Goal: Answer question/provide support: Share knowledge or assist other users

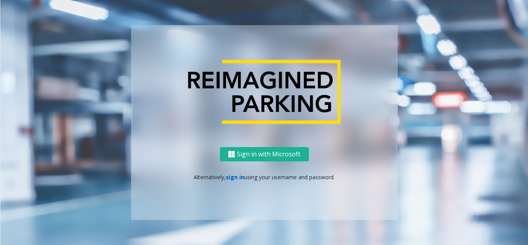
click at [237, 177] on link "sign in" at bounding box center [235, 176] width 19 height 7
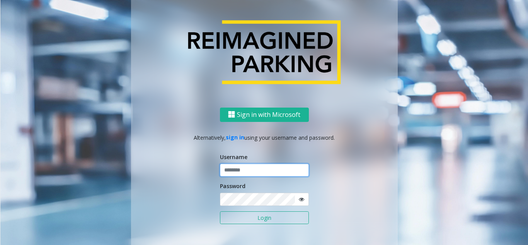
click at [236, 170] on input "text" at bounding box center [264, 169] width 89 height 13
drag, startPoint x: 255, startPoint y: 168, endPoint x: 215, endPoint y: 169, distance: 40.2
click at [215, 169] on div "Sign in with Microsoft Alternatively, sign in using your username and password.…" at bounding box center [264, 183] width 267 height 152
type input "*******"
click at [251, 220] on button "Login" at bounding box center [264, 217] width 89 height 13
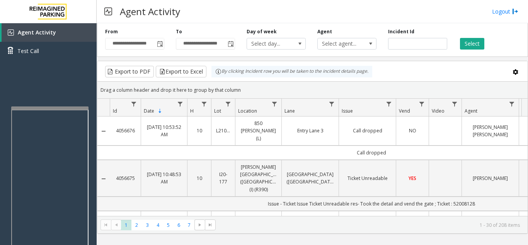
click at [12, 108] on div at bounding box center [49, 107] width 77 height 3
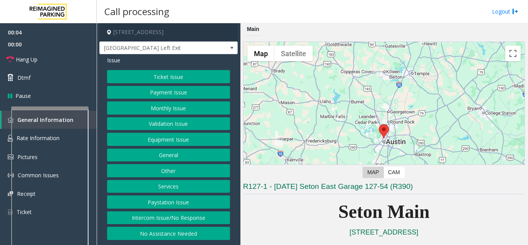
click at [162, 138] on button "Equipment Issue" at bounding box center [168, 139] width 123 height 13
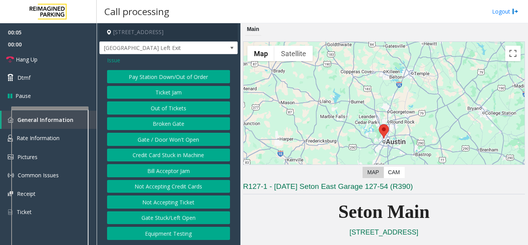
click at [162, 138] on button "Gate / Door Won't Open" at bounding box center [168, 139] width 123 height 13
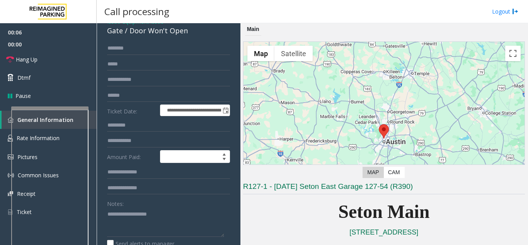
scroll to position [155, 0]
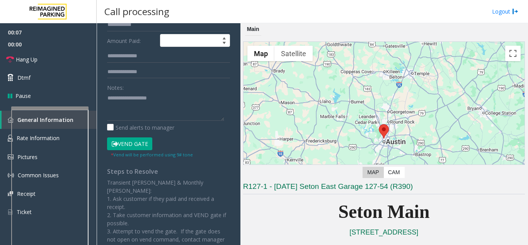
click at [135, 145] on button "Vend Gate" at bounding box center [129, 143] width 45 height 13
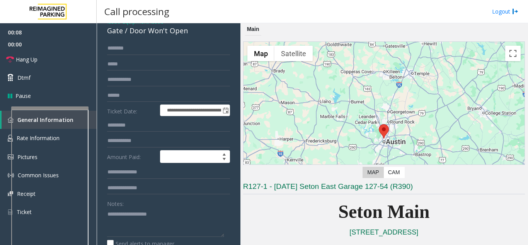
scroll to position [0, 0]
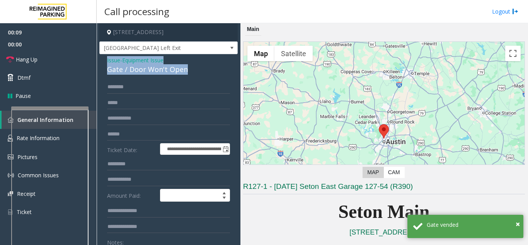
drag, startPoint x: 189, startPoint y: 70, endPoint x: 99, endPoint y: 56, distance: 90.3
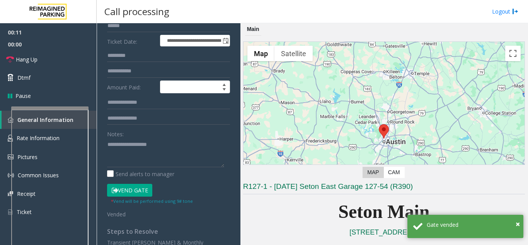
scroll to position [162, 0]
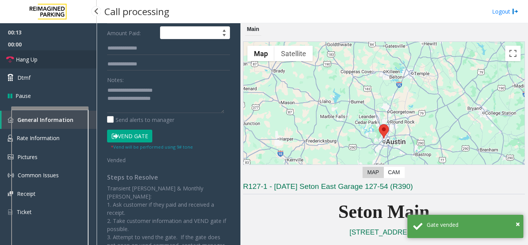
click at [39, 55] on link "Hang Up" at bounding box center [48, 59] width 97 height 18
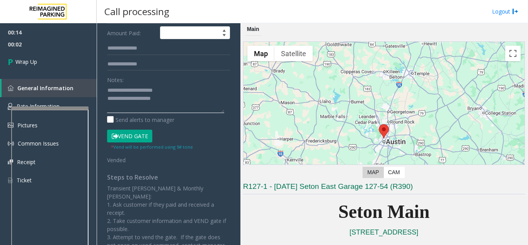
click at [180, 107] on textarea at bounding box center [165, 98] width 117 height 29
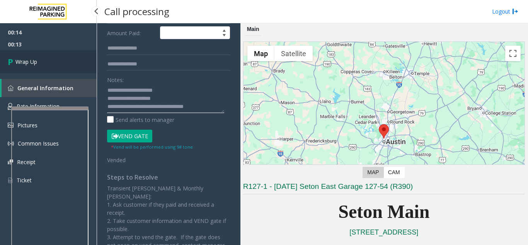
type textarea "**********"
click at [53, 56] on link "Wrap Up" at bounding box center [48, 61] width 97 height 23
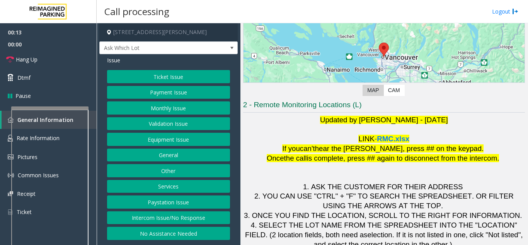
scroll to position [114, 0]
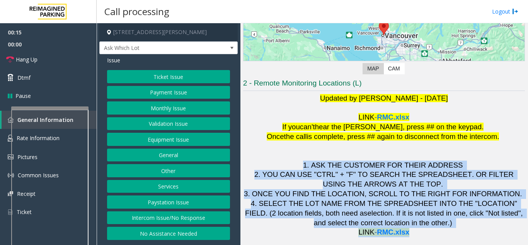
drag, startPoint x: 306, startPoint y: 160, endPoint x: 439, endPoint y: 235, distance: 152.5
click at [439, 235] on h1 "Updated by [PERSON_NAME] - [DATE] LINK - RMC.xlsx If you can't hear the [PERSON…" at bounding box center [384, 165] width 282 height 143
click at [443, 235] on p "LINK - RMC.xlsx" at bounding box center [384, 232] width 282 height 10
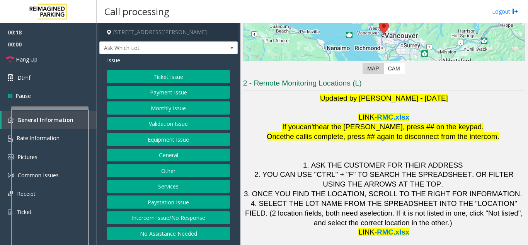
click at [143, 216] on button "Intercom Issue/No Response" at bounding box center [168, 217] width 123 height 13
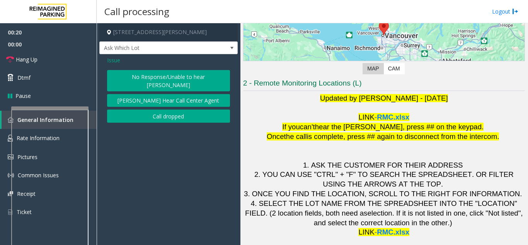
click at [113, 60] on span "Issue" at bounding box center [113, 60] width 13 height 8
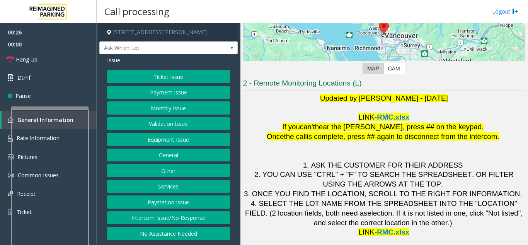
click at [167, 80] on button "Ticket Issue" at bounding box center [168, 76] width 123 height 13
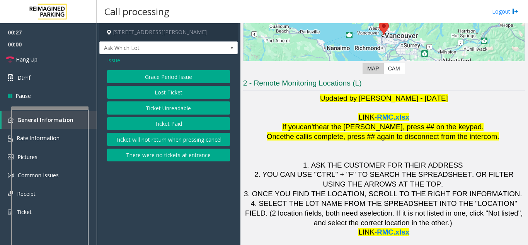
click at [165, 105] on button "Ticket Unreadable" at bounding box center [168, 107] width 123 height 13
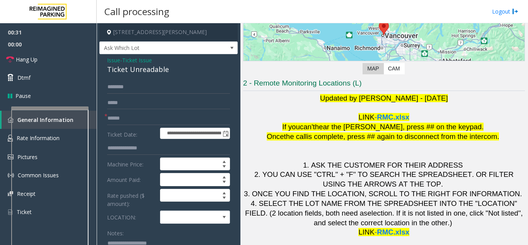
click at [115, 61] on span "Issue" at bounding box center [113, 60] width 13 height 8
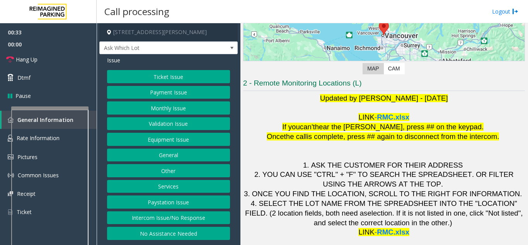
click at [163, 126] on button "Validation Issue" at bounding box center [168, 123] width 123 height 13
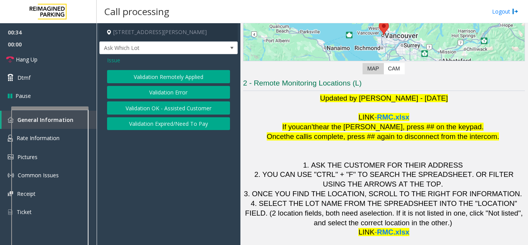
click at [165, 94] on button "Validation Error" at bounding box center [168, 92] width 123 height 13
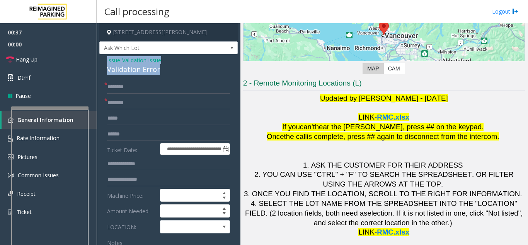
drag, startPoint x: 163, startPoint y: 69, endPoint x: 101, endPoint y: 61, distance: 62.8
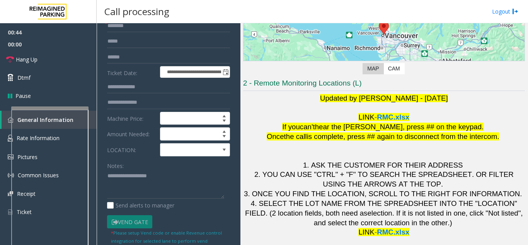
scroll to position [77, 0]
click at [121, 179] on textarea at bounding box center [165, 183] width 117 height 29
paste textarea "**********"
type textarea "**********"
drag, startPoint x: 159, startPoint y: 174, endPoint x: 103, endPoint y: 175, distance: 55.7
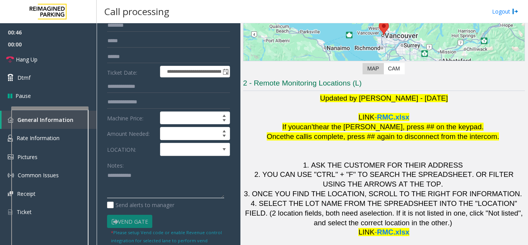
click at [103, 175] on div "**********" at bounding box center [168, 218] width 135 height 431
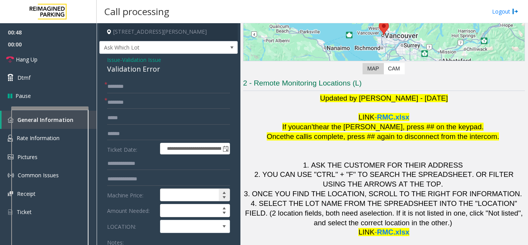
scroll to position [0, 0]
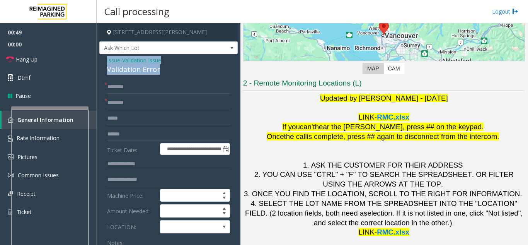
drag, startPoint x: 162, startPoint y: 71, endPoint x: 100, endPoint y: 61, distance: 62.5
copy div "Issue - Validation Issue Validation Error"
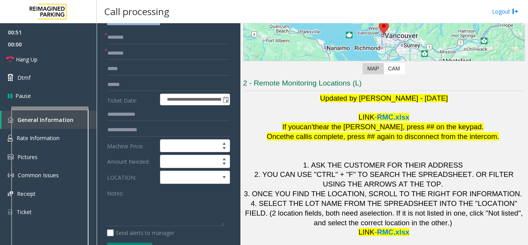
scroll to position [155, 0]
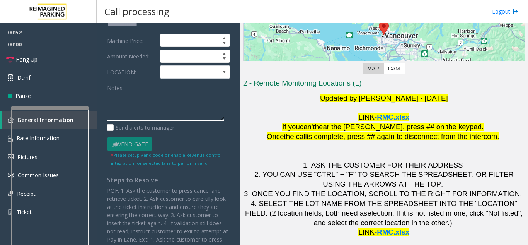
click at [117, 100] on textarea at bounding box center [165, 106] width 117 height 29
paste textarea "**********"
type textarea "**********"
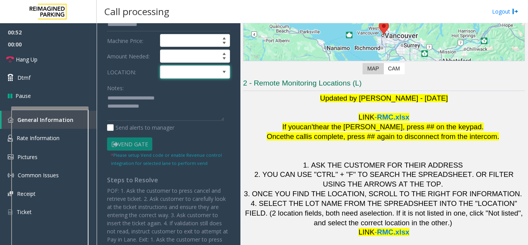
click at [172, 70] on span at bounding box center [187, 72] width 55 height 12
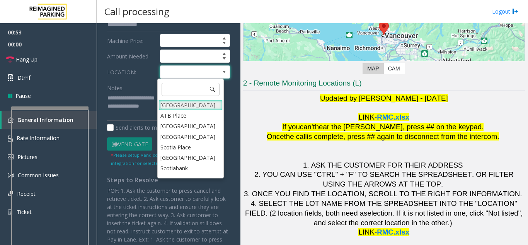
click at [177, 106] on Village "[GEOGRAPHIC_DATA]" at bounding box center [190, 105] width 64 height 10
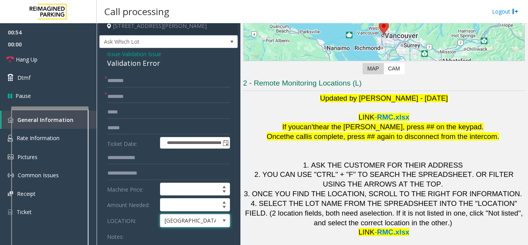
scroll to position [0, 0]
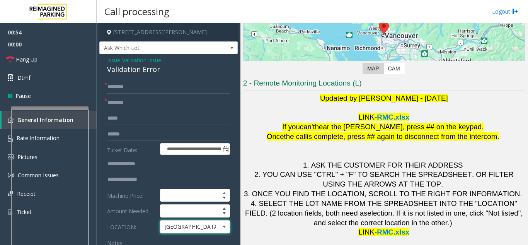
click at [117, 102] on input "text" at bounding box center [168, 102] width 123 height 13
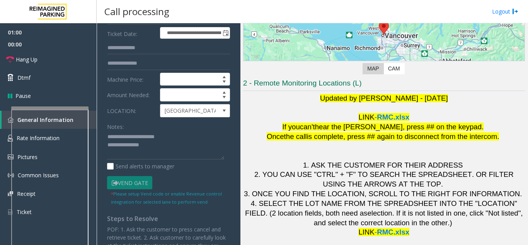
scroll to position [39, 0]
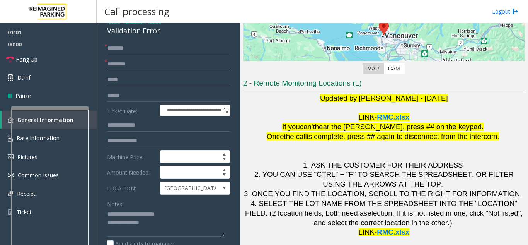
type input "********"
click at [129, 88] on form "**********" at bounding box center [168, 162] width 123 height 241
click at [118, 95] on input "text" at bounding box center [168, 95] width 123 height 13
type input "*******"
click at [132, 48] on input "text" at bounding box center [168, 48] width 123 height 13
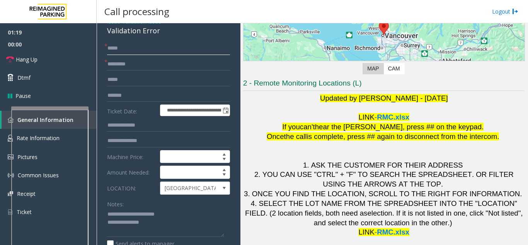
type input "****"
click at [155, 233] on textarea at bounding box center [165, 222] width 117 height 29
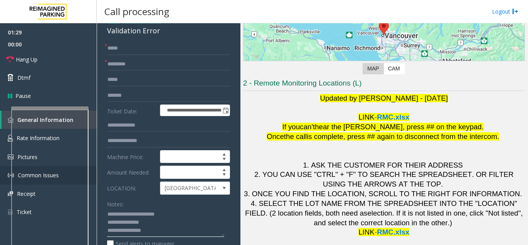
type textarea "**********"
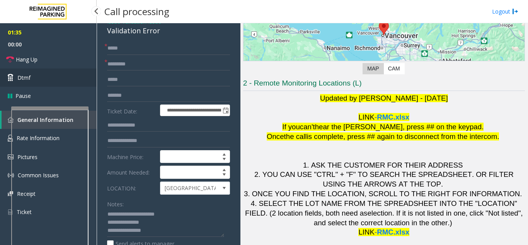
click at [33, 76] on link "Dtmf" at bounding box center [48, 77] width 97 height 18
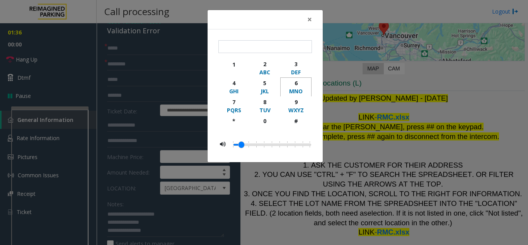
click at [299, 87] on div "MNO" at bounding box center [295, 91] width 21 height 8
type input "*"
drag, startPoint x: 311, startPoint y: 21, endPoint x: 298, endPoint y: 24, distance: 13.9
click at [312, 20] on span "×" at bounding box center [309, 19] width 5 height 11
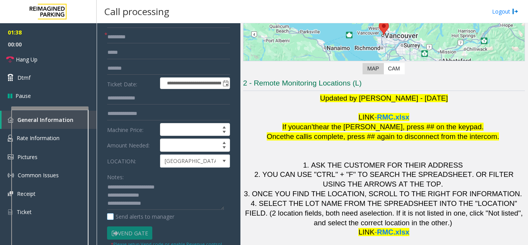
scroll to position [77, 0]
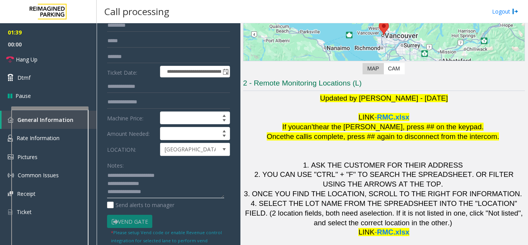
click at [161, 194] on textarea at bounding box center [165, 183] width 117 height 29
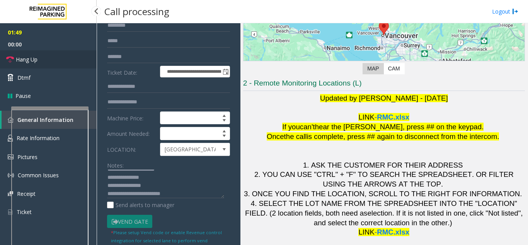
click at [25, 63] on link "Hang Up" at bounding box center [48, 59] width 97 height 18
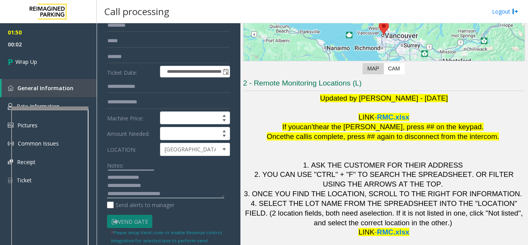
click at [192, 196] on textarea at bounding box center [165, 183] width 117 height 29
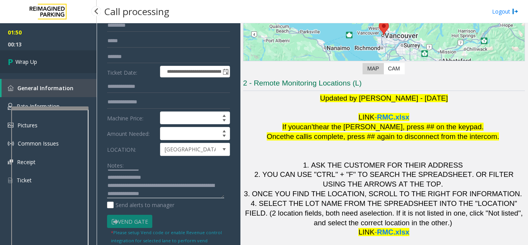
type textarea "**********"
click at [15, 67] on icon at bounding box center [12, 61] width 8 height 13
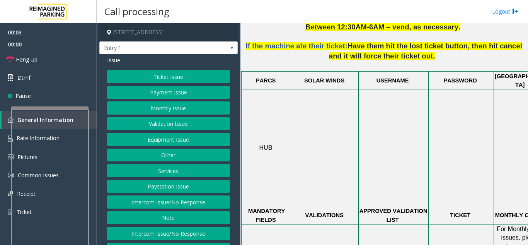
scroll to position [464, 0]
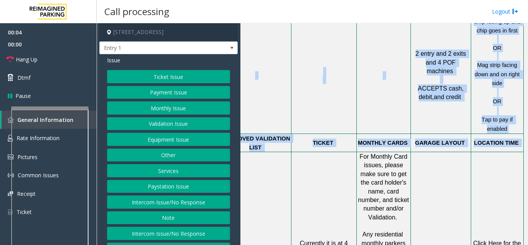
drag, startPoint x: 337, startPoint y: 158, endPoint x: 528, endPoint y: 165, distance: 190.7
click at [528, 165] on app-call-processing "[STREET_ADDRESS], [GEOGRAPHIC_DATA] Entry 1 Issue Ticket Issue Payment Issue Mo…" at bounding box center [312, 133] width 431 height 221
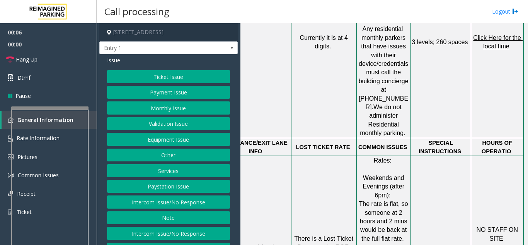
scroll to position [734, 143]
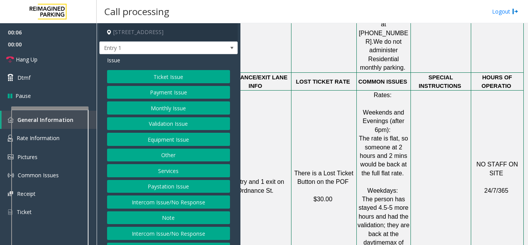
click at [445, 161] on td at bounding box center [440, 185] width 60 height 191
click at [91, 134] on link "Rate Information" at bounding box center [48, 138] width 97 height 19
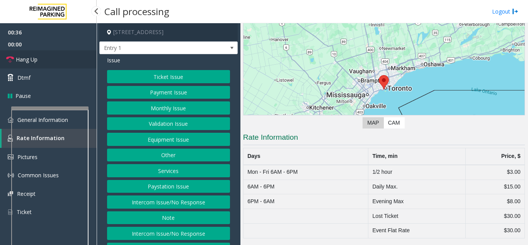
click at [54, 65] on link "Hang Up" at bounding box center [48, 59] width 97 height 18
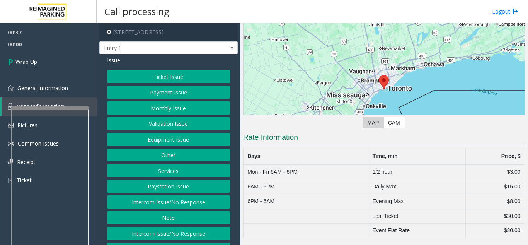
click at [172, 157] on button "Other" at bounding box center [168, 154] width 123 height 13
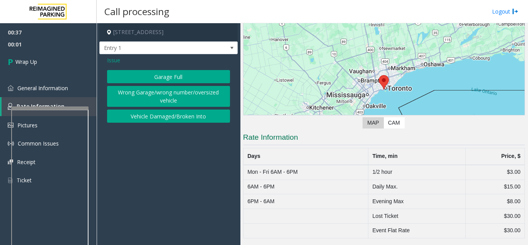
click at [114, 61] on span "Issue" at bounding box center [113, 60] width 13 height 8
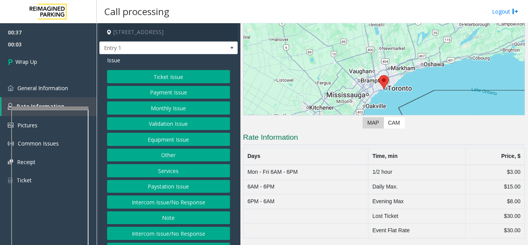
click at [160, 170] on button "Services" at bounding box center [168, 170] width 123 height 13
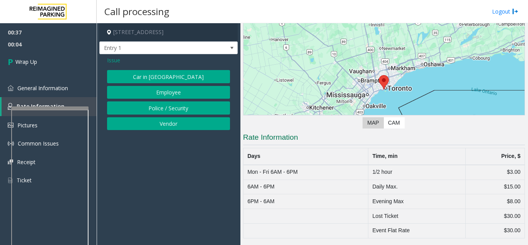
click at [112, 60] on span "Issue" at bounding box center [113, 60] width 13 height 8
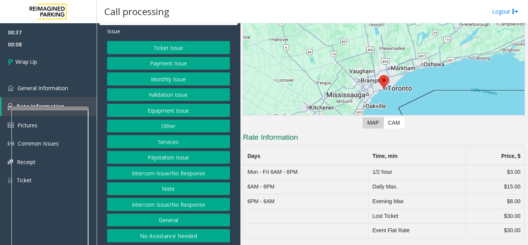
scroll to position [30, 0]
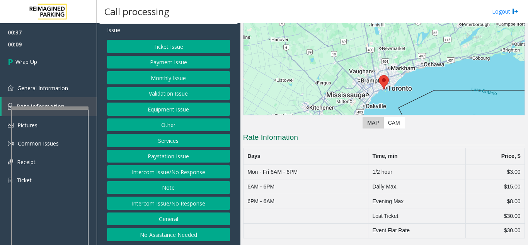
click at [172, 220] on button "General" at bounding box center [168, 218] width 123 height 13
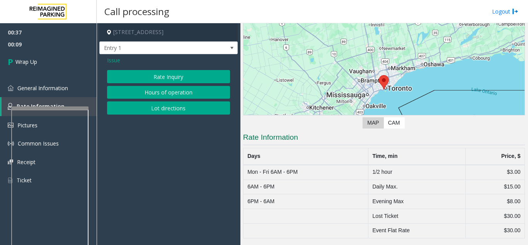
click at [172, 74] on button "Rate Inquiry" at bounding box center [168, 76] width 123 height 13
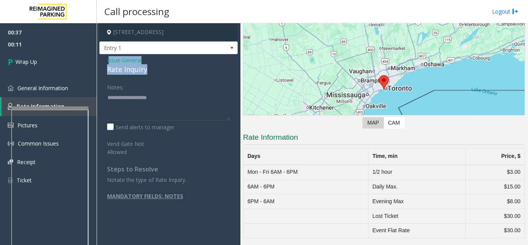
drag, startPoint x: 160, startPoint y: 73, endPoint x: 109, endPoint y: 61, distance: 51.7
click at [109, 61] on div "Issue - General Rate Inquiry" at bounding box center [168, 65] width 123 height 19
click at [136, 70] on div "Rate Inquiry" at bounding box center [168, 69] width 123 height 10
drag, startPoint x: 141, startPoint y: 68, endPoint x: 102, endPoint y: 61, distance: 40.0
click at [102, 61] on div "Issue - General Rate Inquiry Notes: Send alerts to manager Vend Gate Not Allowe…" at bounding box center [168, 143] width 138 height 178
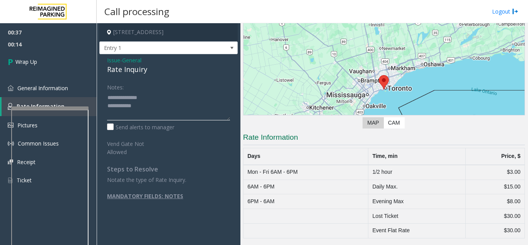
click at [153, 111] on textarea at bounding box center [168, 105] width 123 height 29
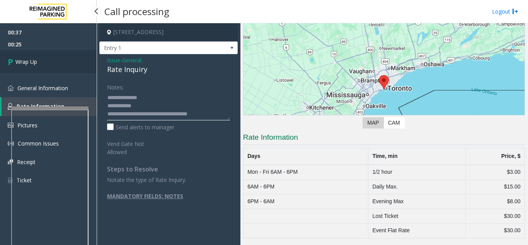
type textarea "**********"
click at [54, 64] on link "Wrap Up" at bounding box center [48, 61] width 97 height 23
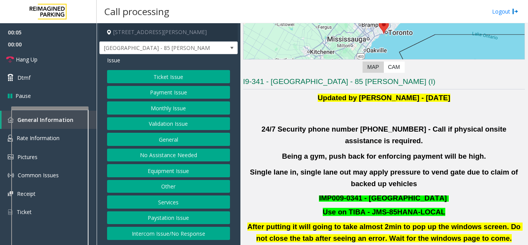
scroll to position [116, 0]
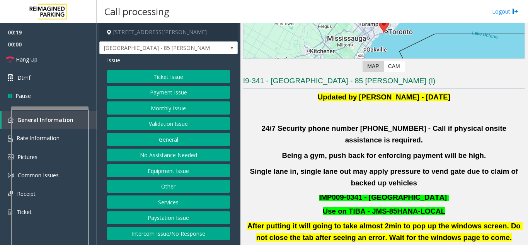
drag, startPoint x: 290, startPoint y: 145, endPoint x: 481, endPoint y: 140, distance: 191.0
click at [481, 150] on p "Being a gym, push back for enforcing payment will be high." at bounding box center [384, 156] width 282 height 12
click at [475, 167] on b "Single lane in, single lane out may apply pressure to vend gate due to claim of…" at bounding box center [385, 177] width 270 height 20
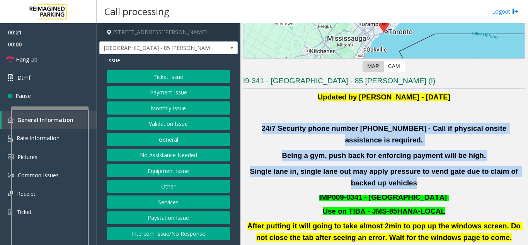
drag, startPoint x: 450, startPoint y: 169, endPoint x: 246, endPoint y: 129, distance: 207.8
click at [246, 129] on div "Updated by [PERSON_NAME] - [DATE] 24/7 Security phone number [PHONE_NUMBER] - C…" at bounding box center [384, 217] width 282 height 252
click at [249, 150] on p "Being a gym, push back for enforcing payment will be high." at bounding box center [384, 156] width 282 height 12
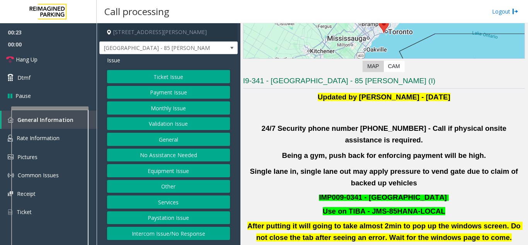
click at [142, 121] on button "Validation Issue" at bounding box center [168, 123] width 123 height 13
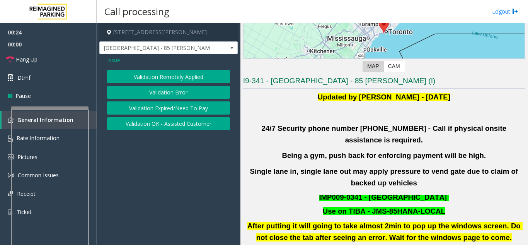
click at [149, 93] on button "Validation Error" at bounding box center [168, 92] width 123 height 13
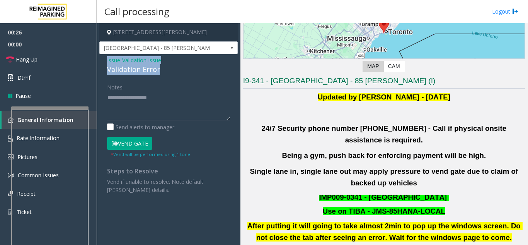
drag, startPoint x: 164, startPoint y: 67, endPoint x: 101, endPoint y: 63, distance: 63.1
click at [101, 63] on div "Issue - Validation Issue Validation Error Notes: Send alerts to manager Vend Ga…" at bounding box center [168, 127] width 138 height 147
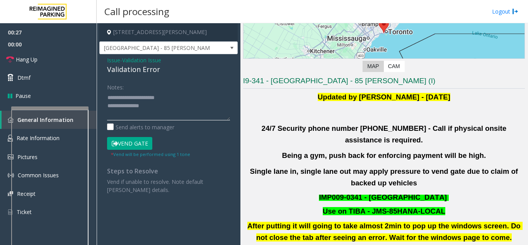
click at [165, 111] on textarea at bounding box center [168, 105] width 123 height 29
click at [187, 111] on textarea at bounding box center [168, 105] width 123 height 29
drag, startPoint x: 137, startPoint y: 111, endPoint x: 103, endPoint y: 102, distance: 34.8
click at [103, 102] on div "Notes: Send alerts to manager Vend Gate * Vend will be performed using 1 tone S…" at bounding box center [168, 136] width 135 height 113
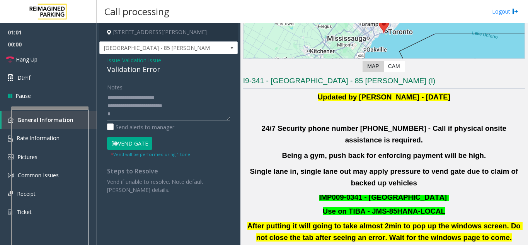
scroll to position [0, 0]
click at [115, 111] on textarea at bounding box center [168, 105] width 123 height 29
click at [61, 61] on link "Hang Up" at bounding box center [48, 59] width 97 height 18
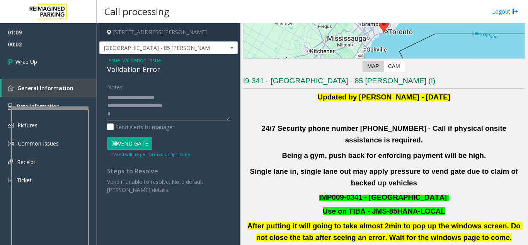
click at [122, 117] on textarea at bounding box center [168, 105] width 123 height 29
click at [169, 116] on textarea at bounding box center [168, 105] width 123 height 29
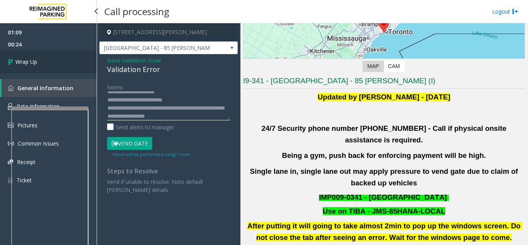
type textarea "**********"
click at [53, 66] on link "Wrap Up" at bounding box center [48, 61] width 97 height 23
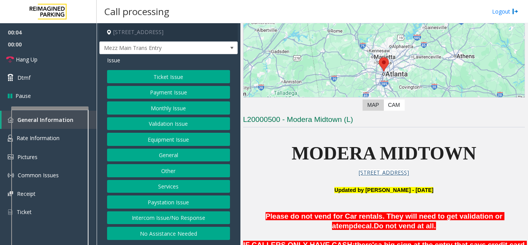
scroll to position [193, 0]
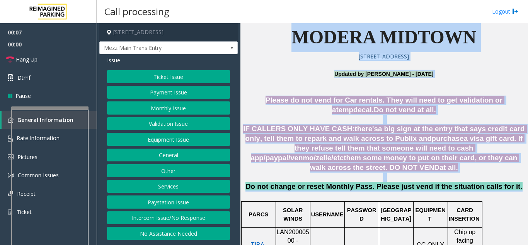
drag, startPoint x: 511, startPoint y: 181, endPoint x: 252, endPoint y: 47, distance: 291.6
click at [264, 54] on p "[STREET_ADDRESS]" at bounding box center [384, 56] width 282 height 9
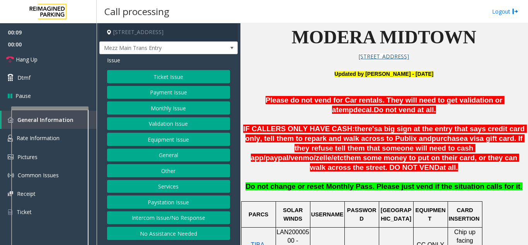
click at [159, 219] on button "Intercom Issue/No Response" at bounding box center [168, 217] width 123 height 13
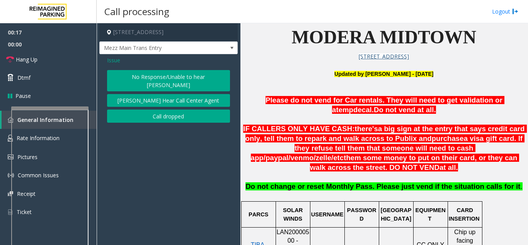
click at [151, 76] on button "No Response/Unable to hear [PERSON_NAME]" at bounding box center [168, 80] width 123 height 21
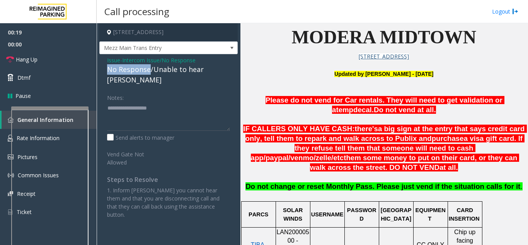
drag, startPoint x: 149, startPoint y: 70, endPoint x: 105, endPoint y: 68, distance: 44.5
click at [105, 68] on div "Issue - Intercom Issue/No Response No Response/Unable to hear [PERSON_NAME] Not…" at bounding box center [168, 140] width 138 height 172
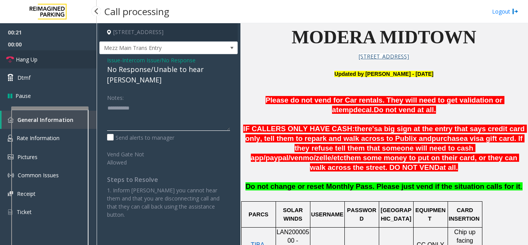
type textarea "**********"
click at [57, 65] on link "Hang Up" at bounding box center [48, 59] width 97 height 18
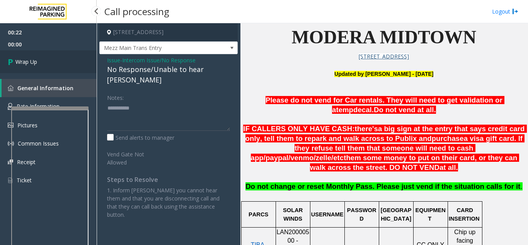
click at [46, 63] on link "Wrap Up" at bounding box center [48, 61] width 97 height 23
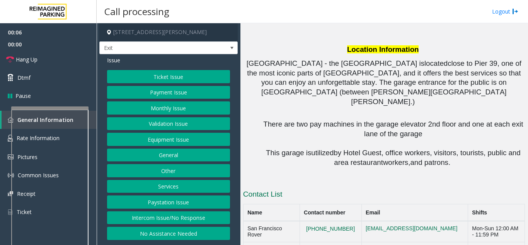
scroll to position [657, 0]
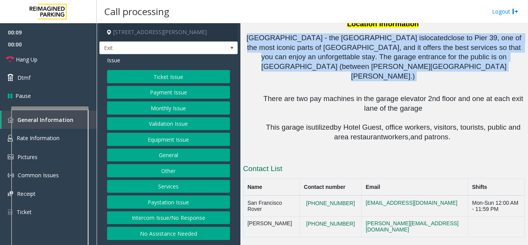
drag, startPoint x: 409, startPoint y: 170, endPoint x: 243, endPoint y: 139, distance: 168.0
click at [243, 81] on p "[GEOGRAPHIC_DATA] - the [GEOGRAPHIC_DATA] is located close to [GEOGRAPHIC_DATA]…" at bounding box center [384, 57] width 282 height 48
click at [283, 80] on span "close to Pier 39, one of the most iconic parts of [GEOGRAPHIC_DATA], and it off…" at bounding box center [385, 57] width 276 height 46
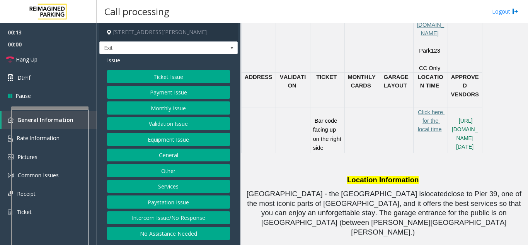
scroll to position [425, 0]
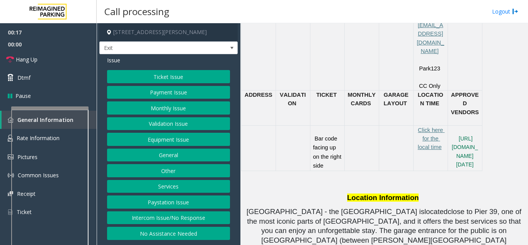
click at [356, 125] on td at bounding box center [361, 147] width 34 height 45
click at [165, 188] on button "Services" at bounding box center [168, 186] width 123 height 13
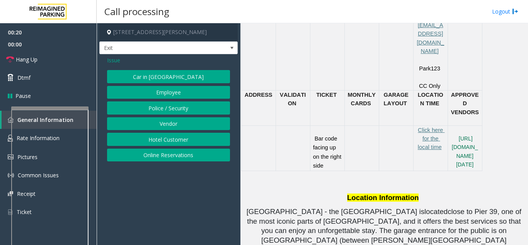
click at [165, 141] on button "Hotel Customer" at bounding box center [168, 139] width 123 height 13
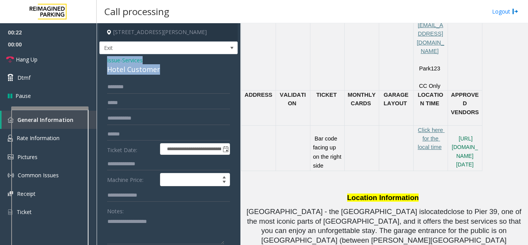
drag, startPoint x: 159, startPoint y: 68, endPoint x: 101, endPoint y: 61, distance: 58.4
click at [102, 60] on div "**********" at bounding box center [168, 197] width 138 height 287
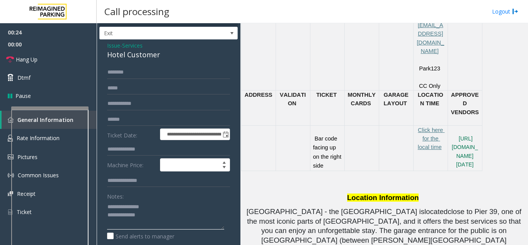
click at [175, 214] on textarea at bounding box center [165, 214] width 117 height 29
type textarea "**********"
click at [121, 147] on input "text" at bounding box center [168, 149] width 123 height 13
type input "****"
click at [124, 72] on input "text" at bounding box center [168, 72] width 123 height 13
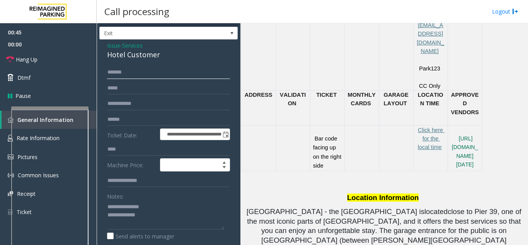
drag, startPoint x: 119, startPoint y: 73, endPoint x: 114, endPoint y: 77, distance: 6.0
click at [114, 77] on input "******" at bounding box center [168, 72] width 123 height 13
click at [121, 74] on input "******" at bounding box center [168, 72] width 123 height 13
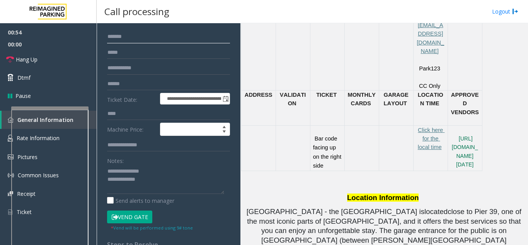
scroll to position [97, 0]
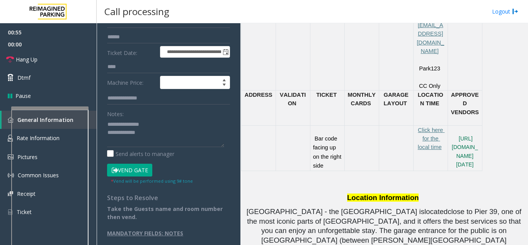
type input "*****"
click at [126, 174] on button "Vend Gate" at bounding box center [129, 169] width 45 height 13
click at [153, 141] on textarea at bounding box center [165, 132] width 117 height 29
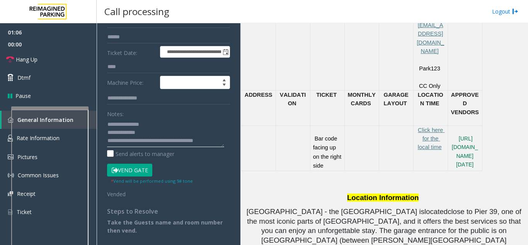
scroll to position [6, 0]
click at [139, 135] on textarea at bounding box center [165, 132] width 117 height 29
type textarea "**********"
click at [49, 59] on link "Hang Up" at bounding box center [48, 59] width 97 height 18
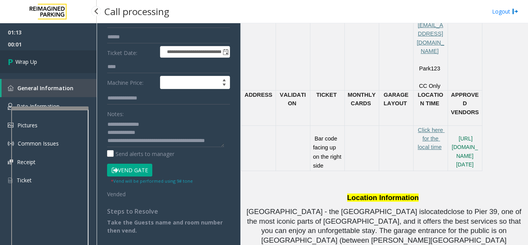
click at [48, 61] on link "Wrap Up" at bounding box center [48, 61] width 97 height 23
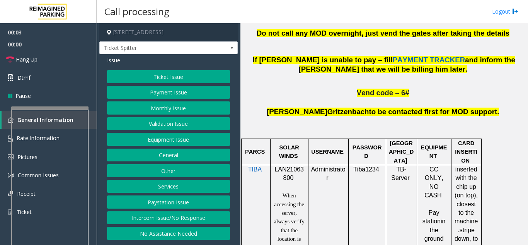
scroll to position [464, 0]
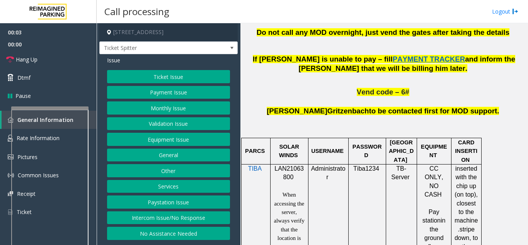
click at [286, 165] on span "LAN21063800" at bounding box center [288, 172] width 29 height 15
copy p "LAN21063800"
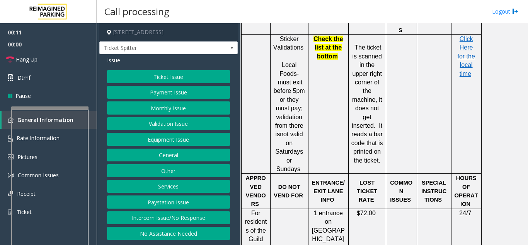
scroll to position [812, 0]
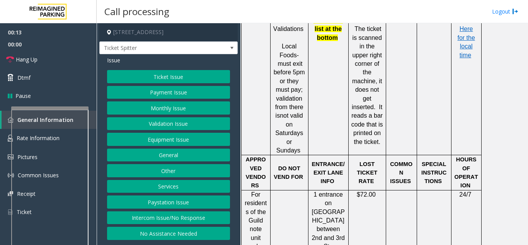
click at [180, 78] on button "Ticket Issue" at bounding box center [168, 76] width 123 height 13
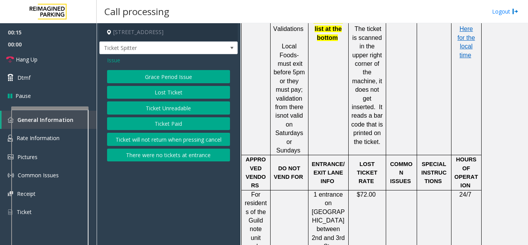
click at [163, 94] on button "Lost Ticket" at bounding box center [168, 92] width 123 height 13
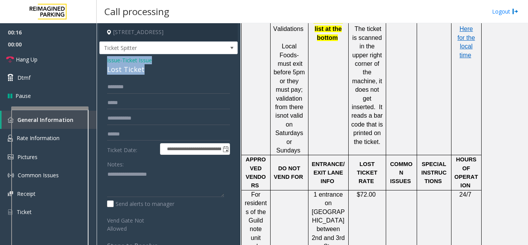
drag, startPoint x: 147, startPoint y: 73, endPoint x: 103, endPoint y: 60, distance: 45.4
click at [103, 60] on div "**********" at bounding box center [168, 193] width 138 height 279
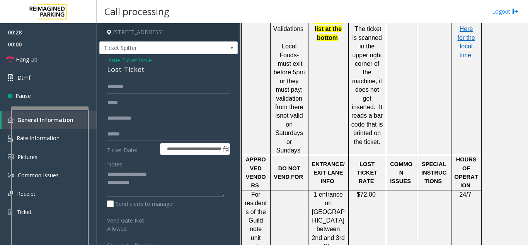
click at [145, 186] on textarea at bounding box center [165, 182] width 117 height 29
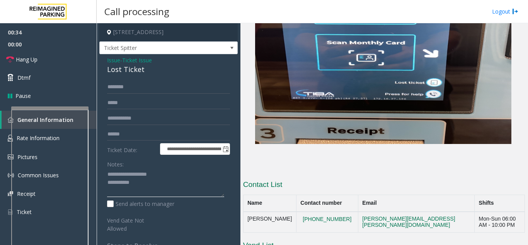
scroll to position [1453, 0]
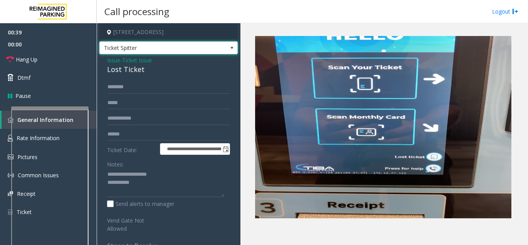
click at [155, 49] on span "Ticket Spitter" at bounding box center [155, 48] width 110 height 12
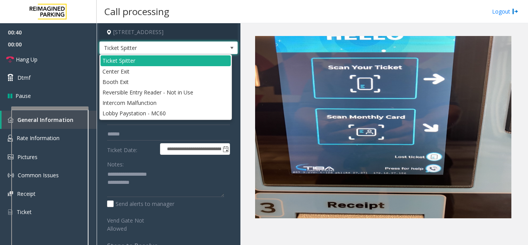
click at [155, 49] on span "Ticket Spitter" at bounding box center [155, 48] width 110 height 12
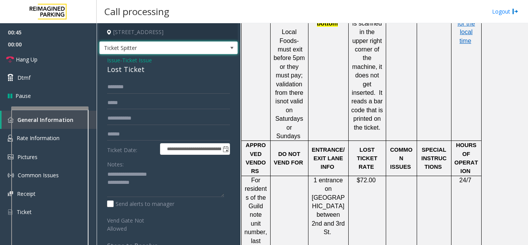
scroll to position [796, 0]
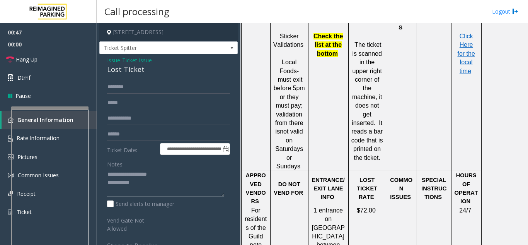
click at [160, 189] on textarea at bounding box center [165, 182] width 117 height 29
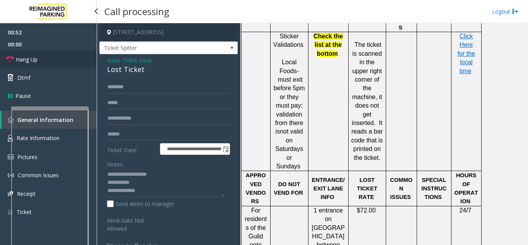
click at [57, 64] on link "Hang Up" at bounding box center [48, 59] width 97 height 18
click at [155, 190] on textarea at bounding box center [165, 182] width 117 height 29
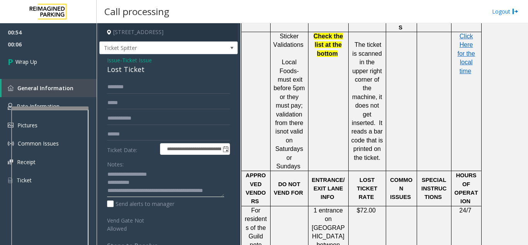
scroll to position [6, 0]
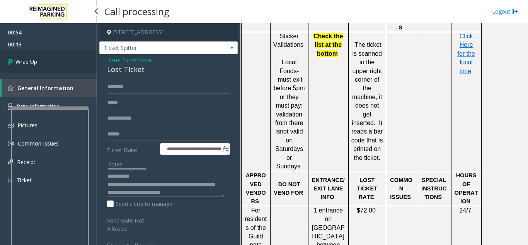
type textarea "**********"
click at [52, 64] on link "Wrap Up" at bounding box center [48, 61] width 97 height 23
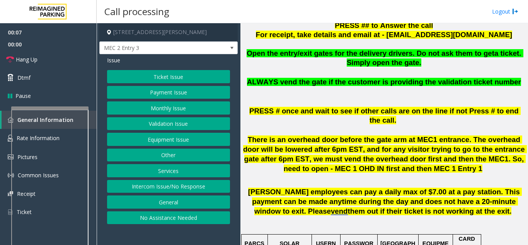
scroll to position [271, 0]
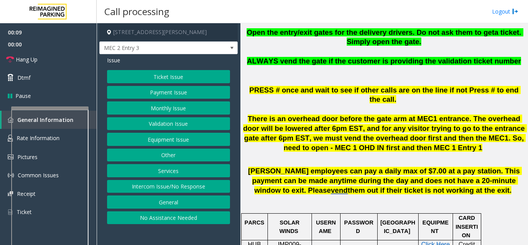
click at [168, 173] on button "Services" at bounding box center [168, 170] width 123 height 13
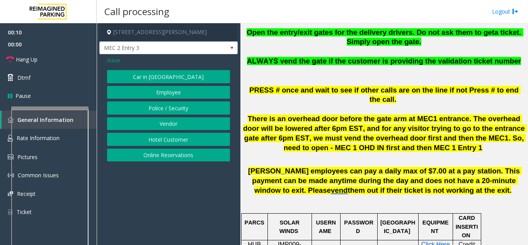
click at [165, 126] on button "Vendor" at bounding box center [168, 123] width 123 height 13
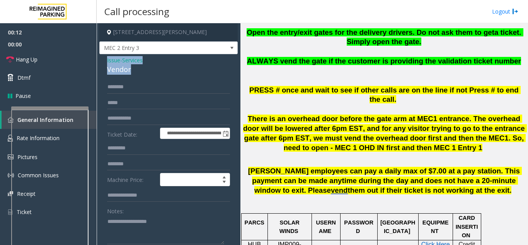
drag, startPoint x: 134, startPoint y: 68, endPoint x: 119, endPoint y: 60, distance: 17.1
click at [103, 61] on div "**********" at bounding box center [168, 201] width 138 height 295
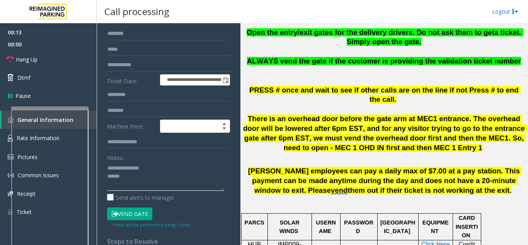
scroll to position [105, 0]
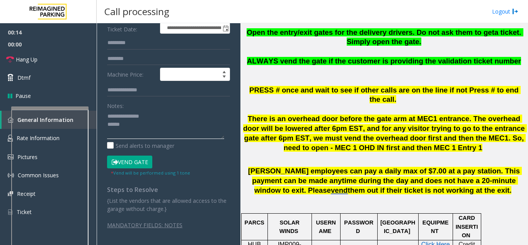
type textarea "**********"
click at [133, 164] on button "Vend Gate" at bounding box center [129, 161] width 45 height 13
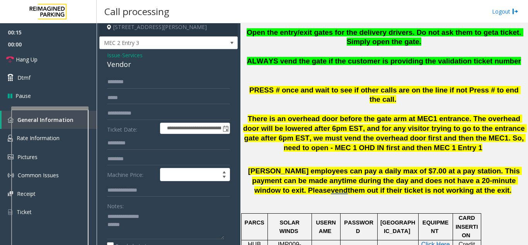
scroll to position [0, 0]
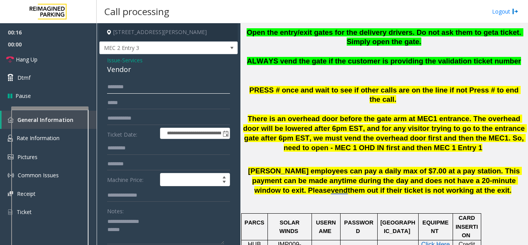
click at [126, 86] on input "text" at bounding box center [168, 86] width 123 height 13
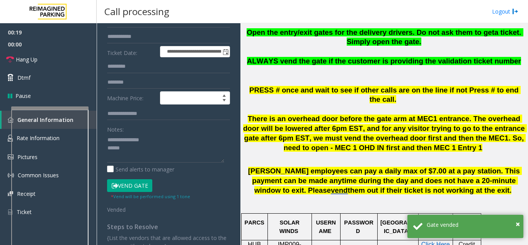
scroll to position [116, 0]
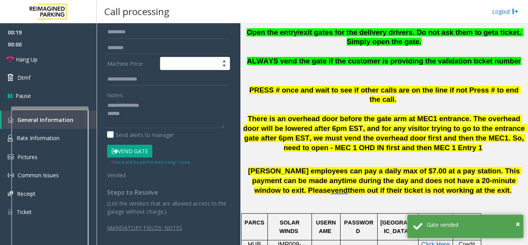
type input "*****"
click at [155, 117] on textarea at bounding box center [165, 113] width 117 height 29
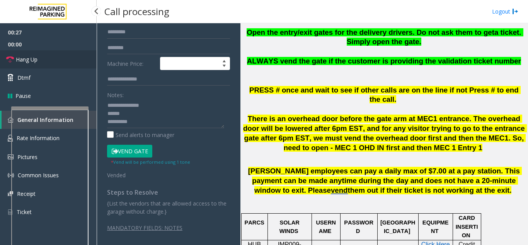
click at [41, 53] on link "Hang Up" at bounding box center [48, 59] width 97 height 18
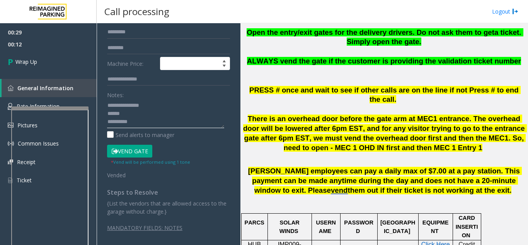
click at [158, 121] on textarea at bounding box center [165, 113] width 117 height 29
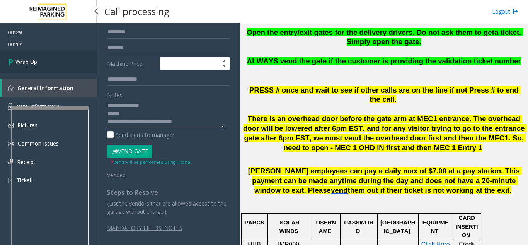
type textarea "**********"
click at [61, 61] on link "Wrap Up" at bounding box center [48, 61] width 97 height 23
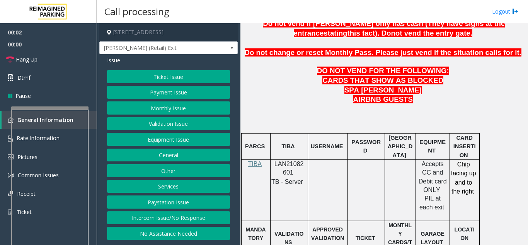
scroll to position [464, 0]
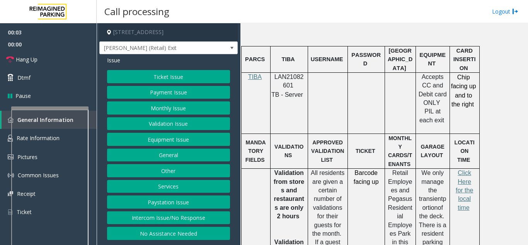
click at [289, 73] on p "LAN21082601" at bounding box center [289, 81] width 32 height 17
copy p "LAN21082601"
click at [128, 89] on button "Payment Issue" at bounding box center [168, 92] width 123 height 13
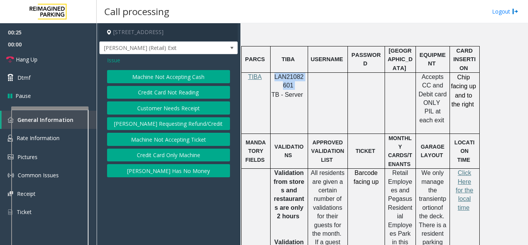
click at [158, 90] on button "Credit Card Not Reading" at bounding box center [168, 92] width 123 height 13
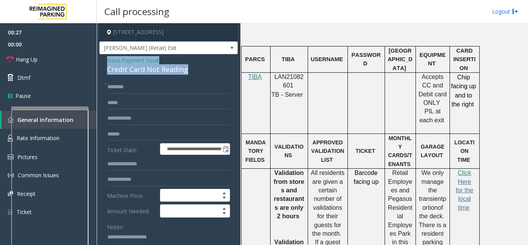
drag, startPoint x: 189, startPoint y: 77, endPoint x: 100, endPoint y: 71, distance: 89.1
click at [100, 71] on div "**********" at bounding box center [168, 230] width 138 height 352
copy div "Issue - Payment Issue Credit Card Not Reading"
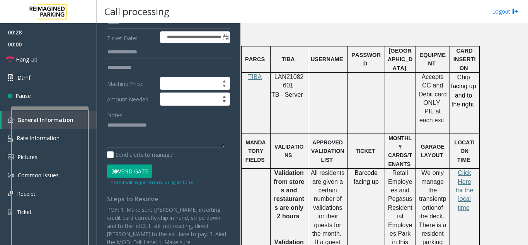
scroll to position [116, 0]
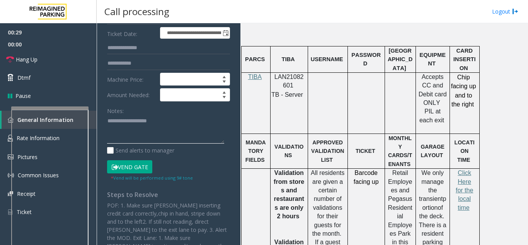
paste textarea "**********"
click at [119, 134] on textarea at bounding box center [165, 129] width 117 height 29
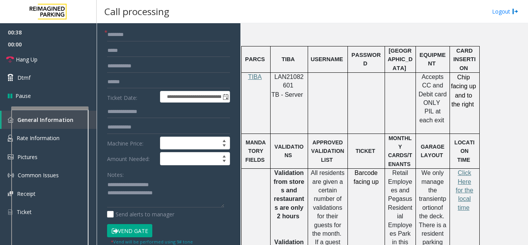
scroll to position [39, 0]
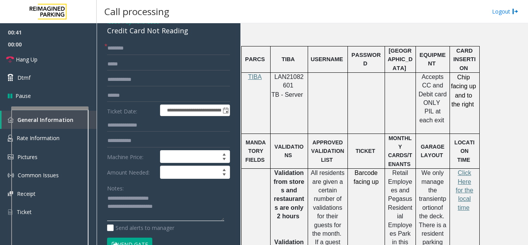
click at [185, 212] on textarea at bounding box center [165, 206] width 117 height 29
type textarea "**********"
click at [119, 51] on input "text" at bounding box center [168, 48] width 123 height 13
type input "*******"
click at [112, 100] on input "text" at bounding box center [168, 95] width 123 height 13
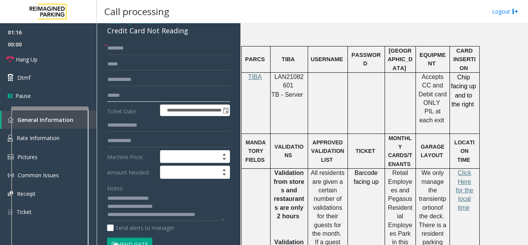
click at [122, 102] on input "text" at bounding box center [168, 95] width 123 height 13
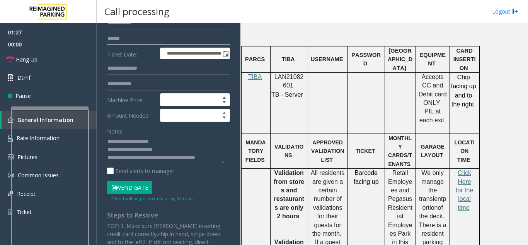
scroll to position [116, 0]
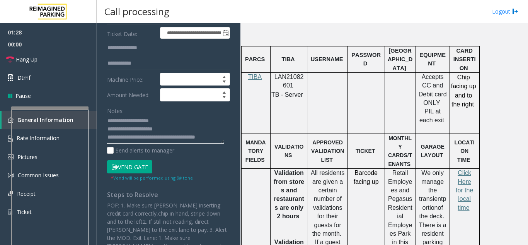
click at [218, 141] on textarea at bounding box center [165, 129] width 117 height 29
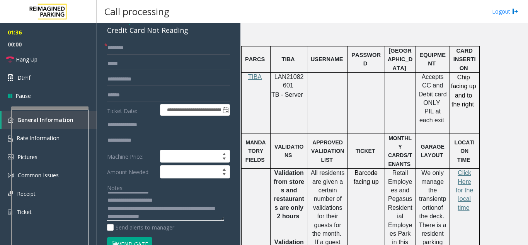
scroll to position [39, 0]
type textarea "**********"
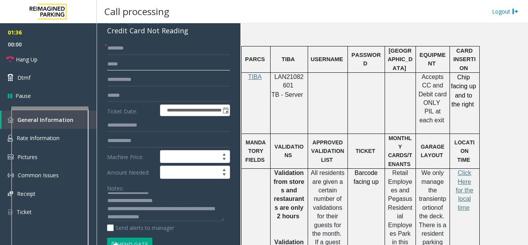
click at [130, 71] on input "text" at bounding box center [168, 64] width 123 height 13
type input "*******"
drag, startPoint x: 140, startPoint y: 69, endPoint x: 107, endPoint y: 68, distance: 32.9
click at [107, 68] on div "**********" at bounding box center [168, 201] width 135 height 318
click at [136, 96] on input "*******" at bounding box center [168, 95] width 123 height 13
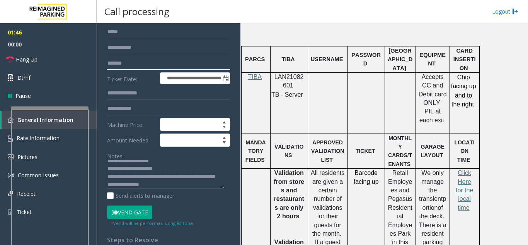
scroll to position [155, 0]
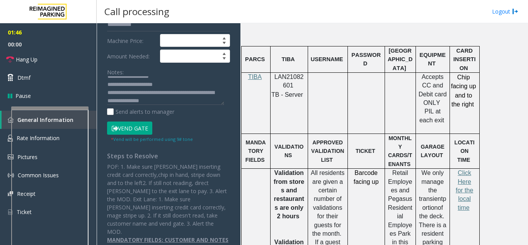
type input "*******"
click at [128, 132] on button "Vend Gate" at bounding box center [129, 127] width 45 height 13
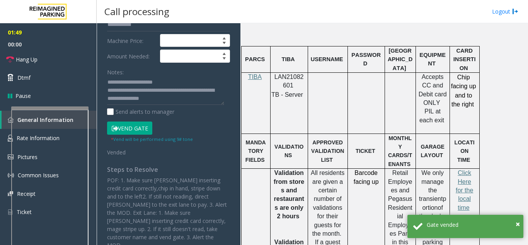
scroll to position [0, 0]
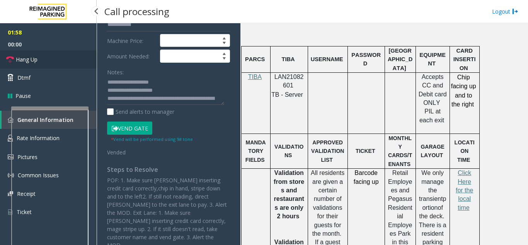
click at [56, 63] on link "Hang Up" at bounding box center [48, 59] width 97 height 18
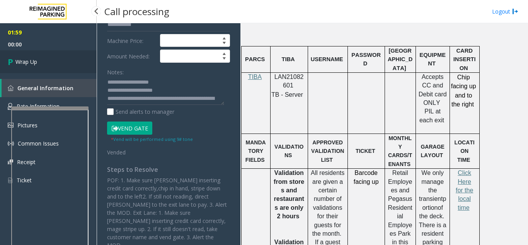
click at [49, 63] on link "Wrap Up" at bounding box center [48, 61] width 97 height 23
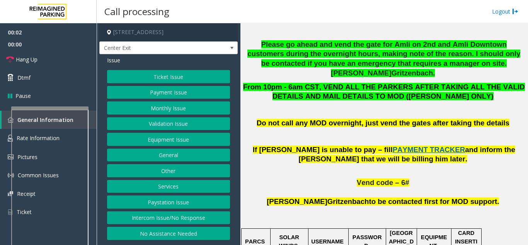
scroll to position [425, 0]
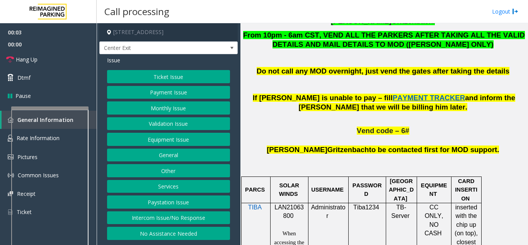
click at [289, 204] on span "LAN21063800" at bounding box center [288, 211] width 29 height 15
copy p "LAN21063800"
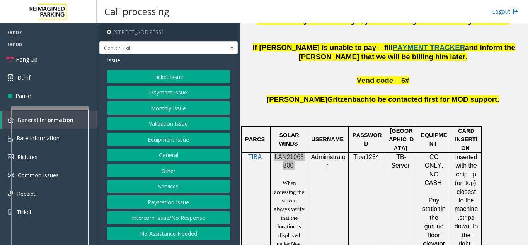
scroll to position [502, 0]
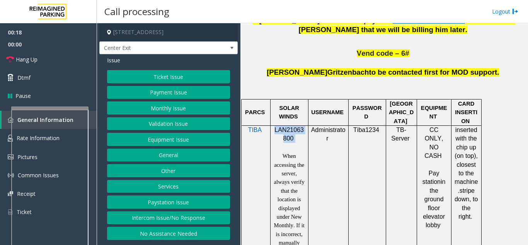
click at [175, 94] on button "Payment Issue" at bounding box center [168, 92] width 123 height 13
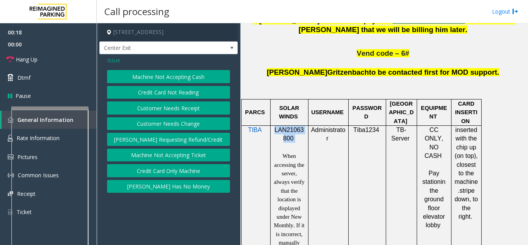
click at [170, 91] on button "Credit Card Not Reading" at bounding box center [168, 92] width 123 height 13
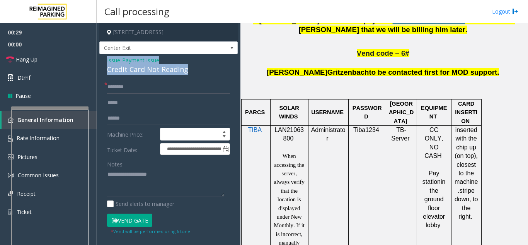
drag, startPoint x: 194, startPoint y: 67, endPoint x: 105, endPoint y: 64, distance: 88.9
click at [105, 64] on div "**********" at bounding box center [168, 202] width 138 height 297
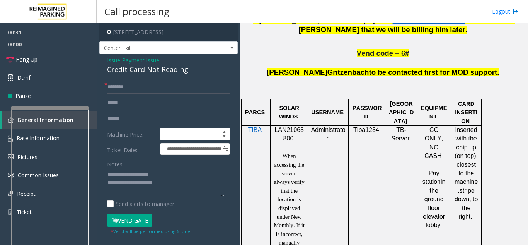
click at [189, 189] on textarea at bounding box center [165, 182] width 117 height 29
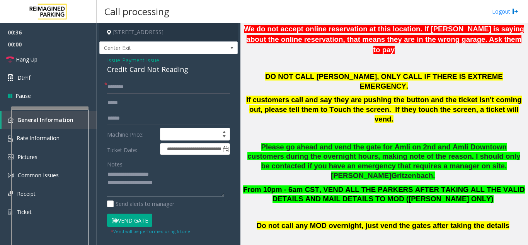
scroll to position [271, 0]
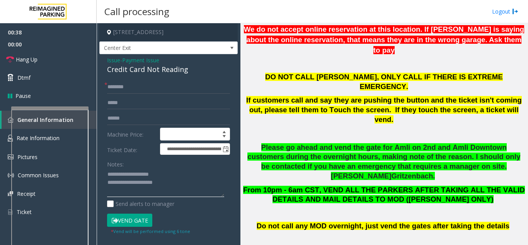
type textarea "**********"
click at [133, 86] on input "text" at bounding box center [168, 86] width 123 height 13
type input "******"
click at [130, 119] on input "text" at bounding box center [168, 118] width 123 height 13
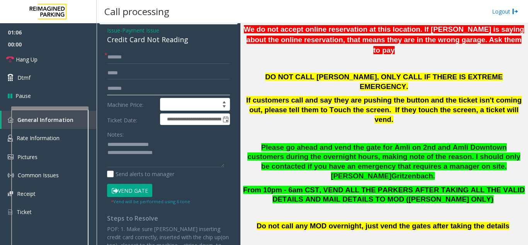
scroll to position [99, 0]
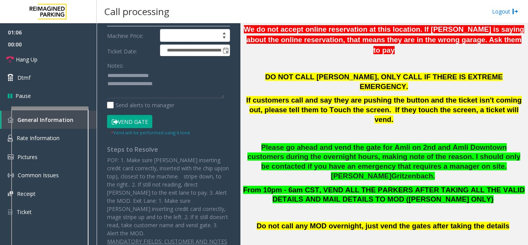
type input "*******"
click at [121, 124] on button "Vend Gate" at bounding box center [129, 121] width 45 height 13
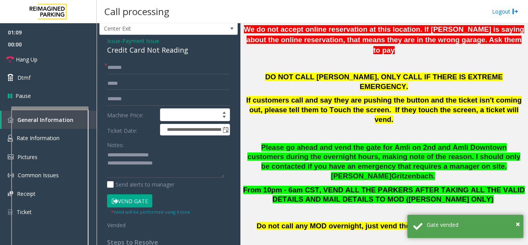
scroll to position [0, 0]
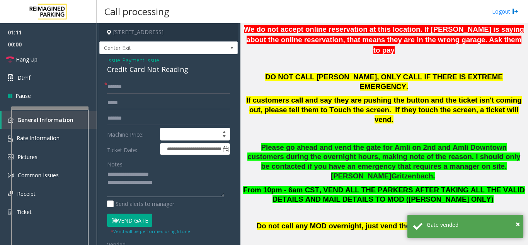
click at [188, 187] on textarea at bounding box center [165, 182] width 117 height 29
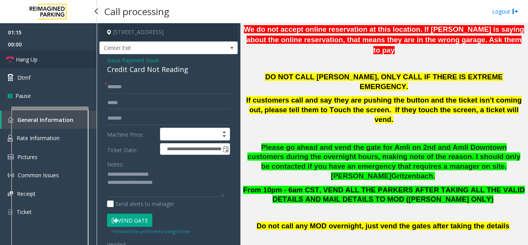
click at [48, 56] on link "Hang Up" at bounding box center [48, 59] width 97 height 18
click at [183, 184] on textarea at bounding box center [165, 182] width 117 height 29
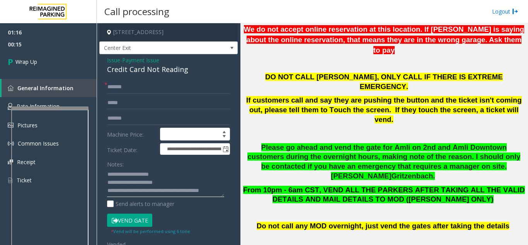
scroll to position [6, 0]
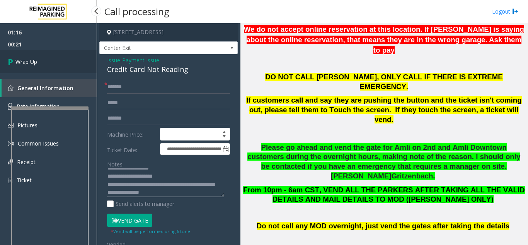
type textarea "**********"
click at [19, 70] on link "Wrap Up" at bounding box center [48, 61] width 97 height 23
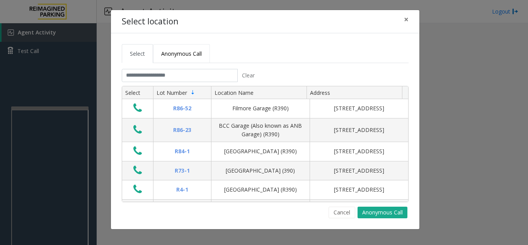
click at [189, 57] on span "Anonymous Call" at bounding box center [181, 53] width 41 height 7
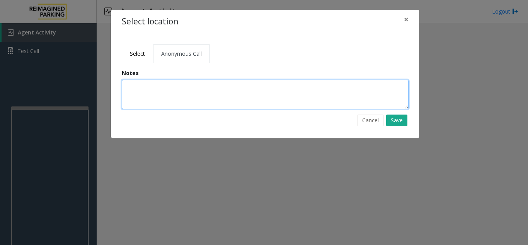
click at [159, 89] on textarea at bounding box center [265, 94] width 287 height 29
type textarea "**********"
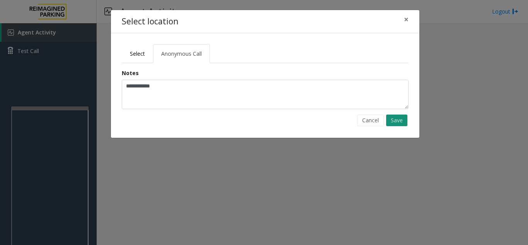
click at [398, 125] on button "Save" at bounding box center [396, 120] width 21 height 12
